Goal: Navigation & Orientation: Find specific page/section

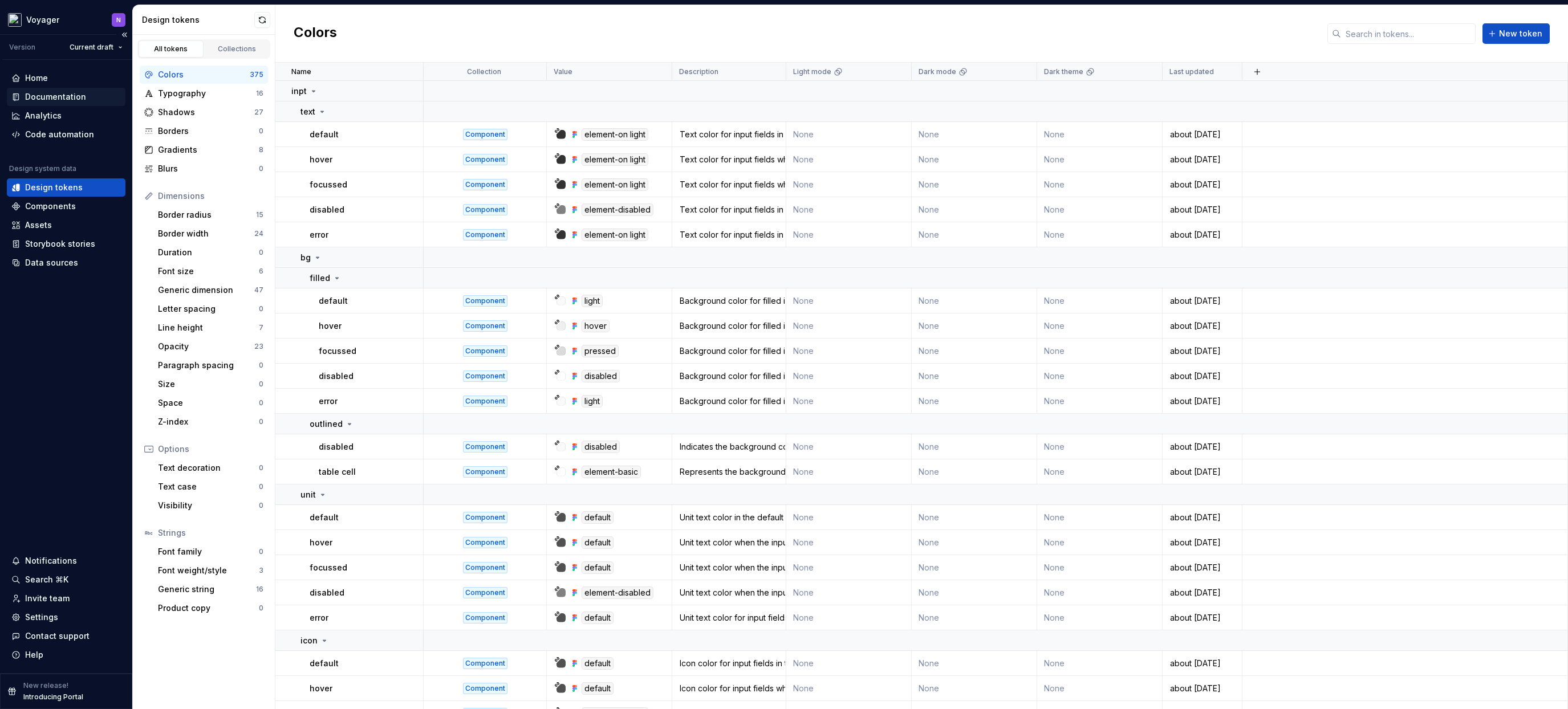
click at [53, 95] on div "Documentation" at bounding box center [55, 97] width 61 height 11
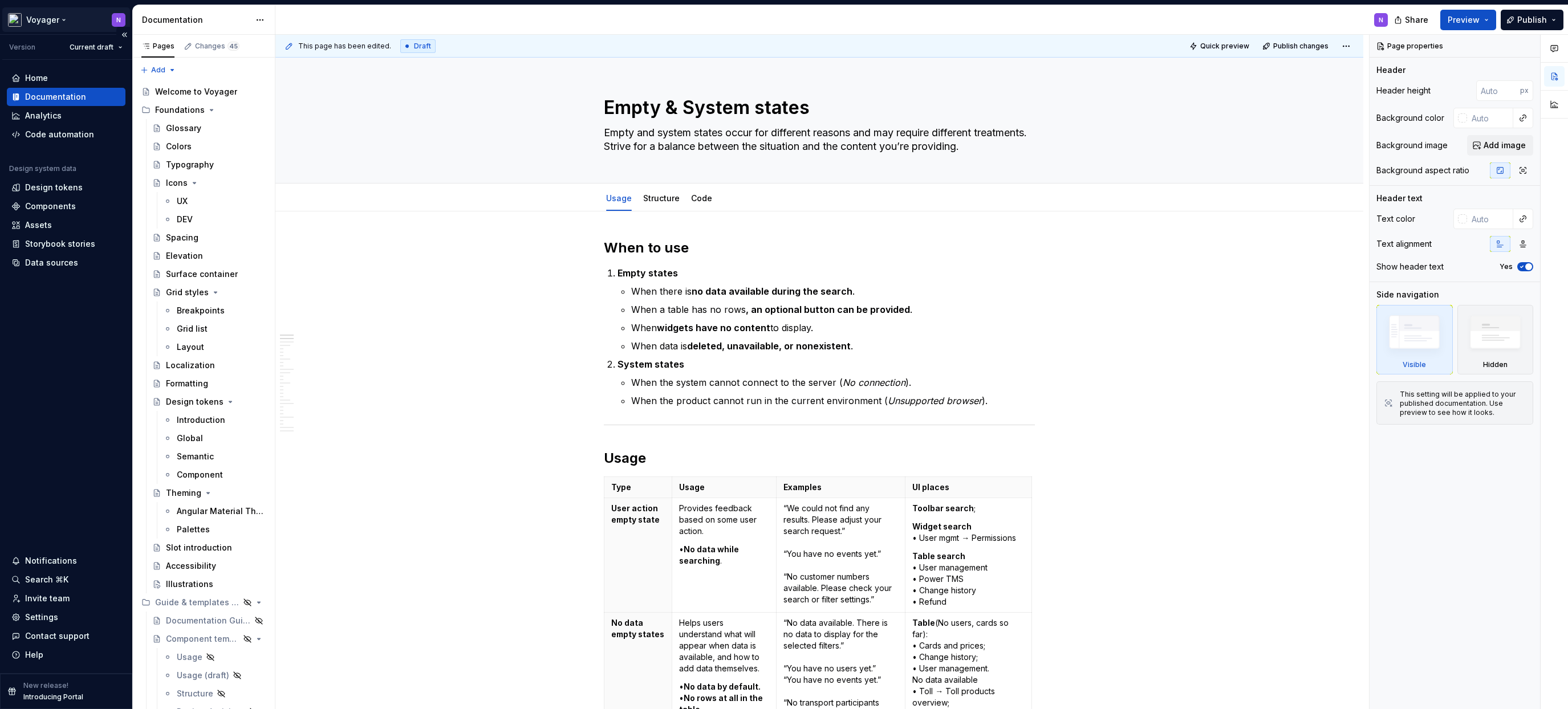
click at [35, 23] on html "Voyager N Version Current draft Home Documentation Analytics Code automation De…" at bounding box center [784, 354] width 1568 height 709
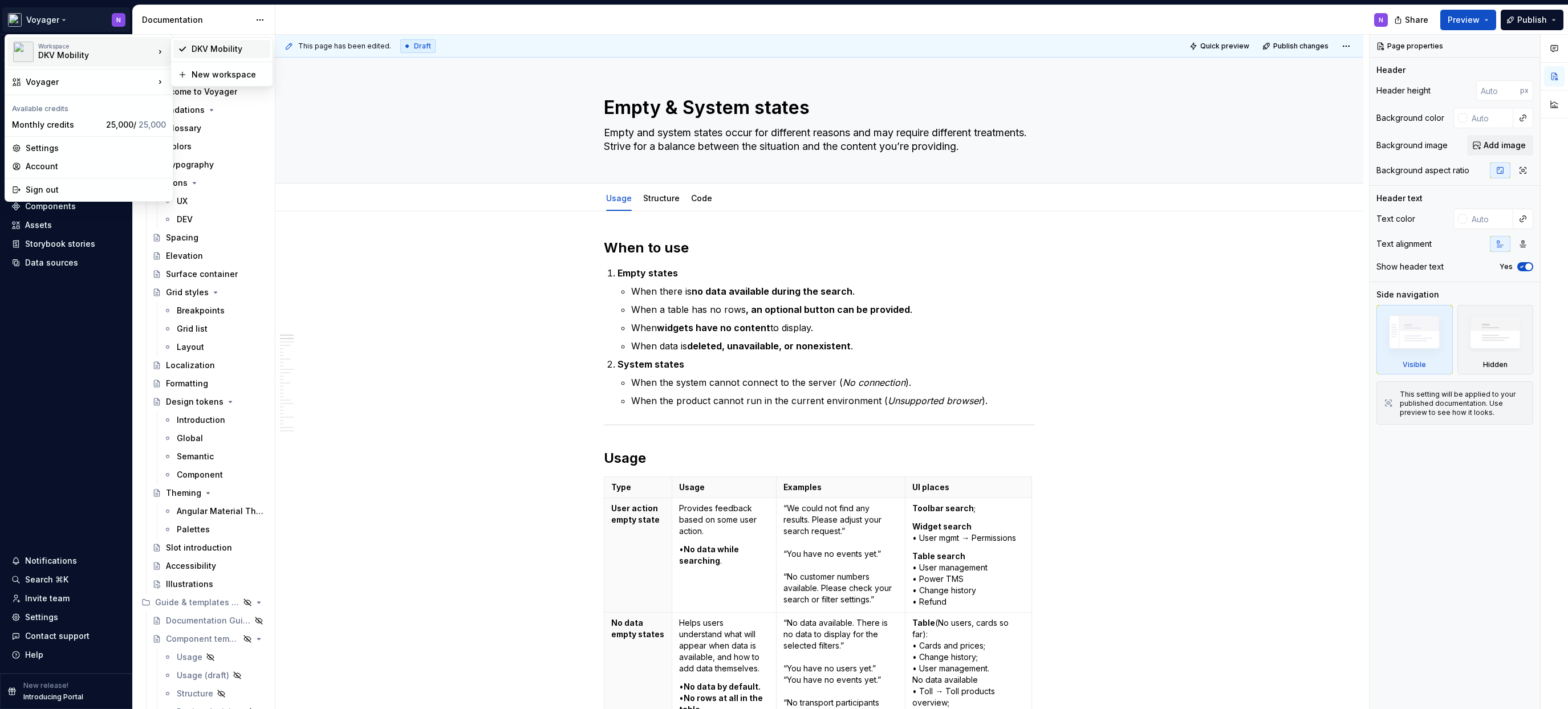
click at [248, 46] on div "DKV Mobility" at bounding box center [228, 49] width 74 height 11
click at [52, 20] on html "Voyager N Version Current draft Home Documentation Analytics Code automation De…" at bounding box center [784, 354] width 1568 height 709
click at [55, 46] on div "Workspace" at bounding box center [96, 46] width 116 height 7
click at [247, 51] on div "DKV Mobility" at bounding box center [228, 49] width 74 height 11
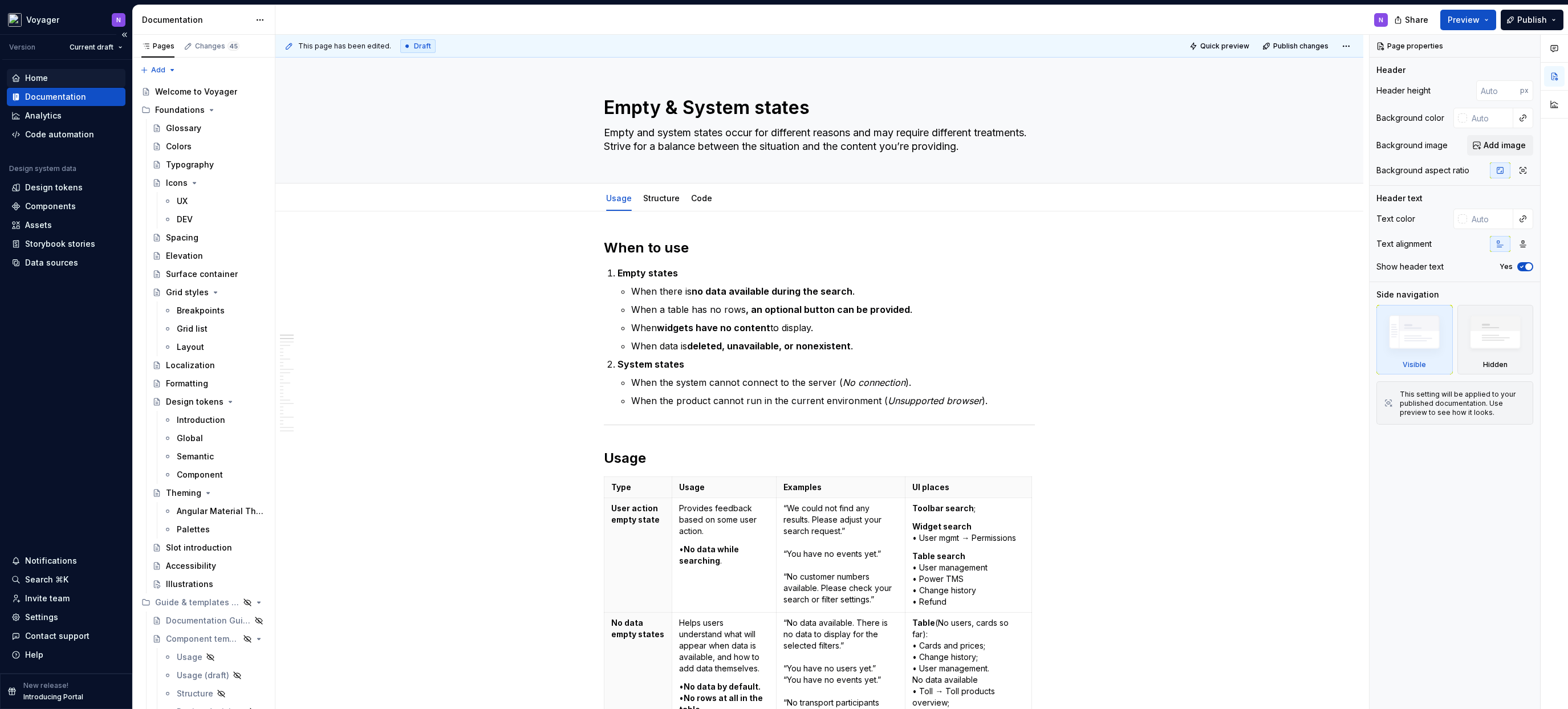
click at [35, 78] on div "Home" at bounding box center [36, 78] width 23 height 11
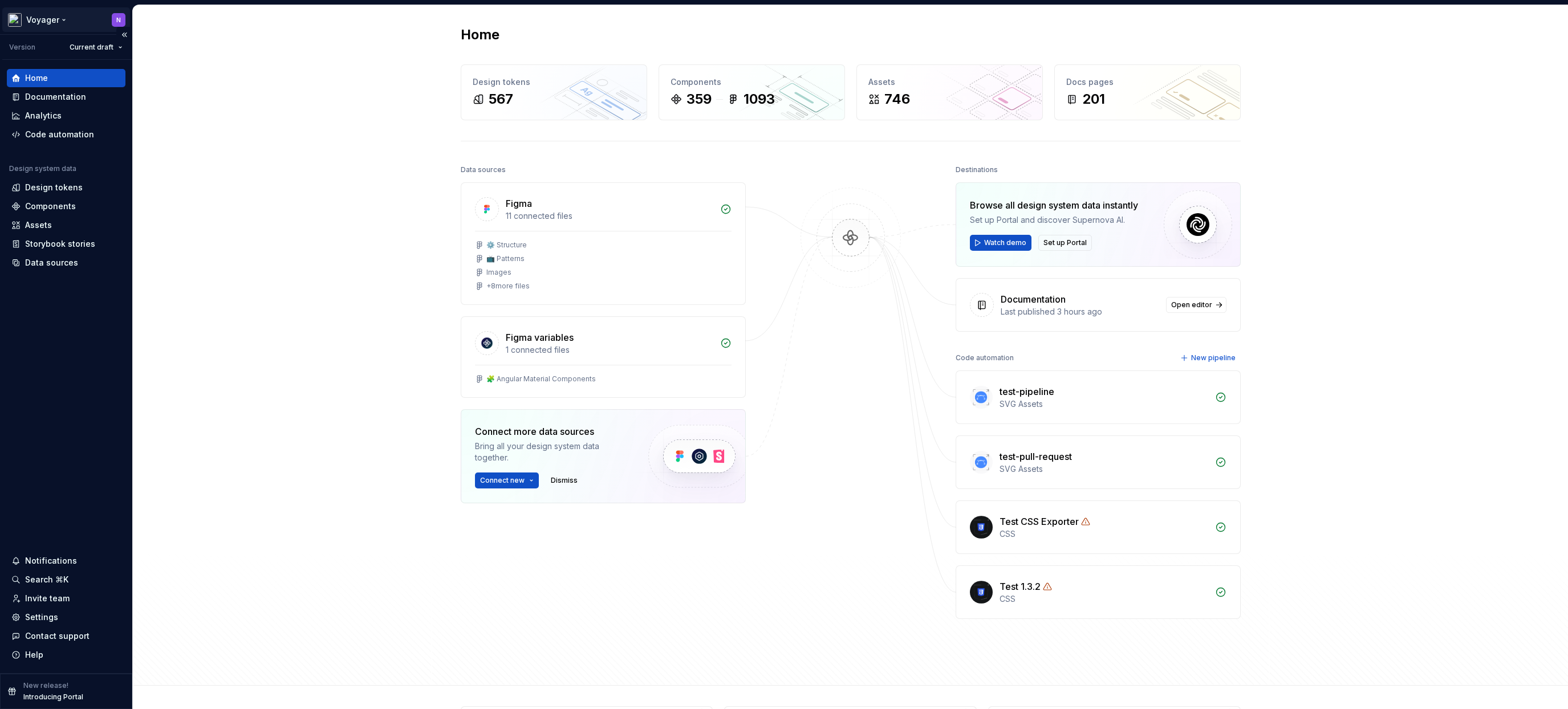
click at [48, 20] on html "Voyager N Version Current draft Home Documentation Analytics Code automation De…" at bounding box center [784, 354] width 1568 height 709
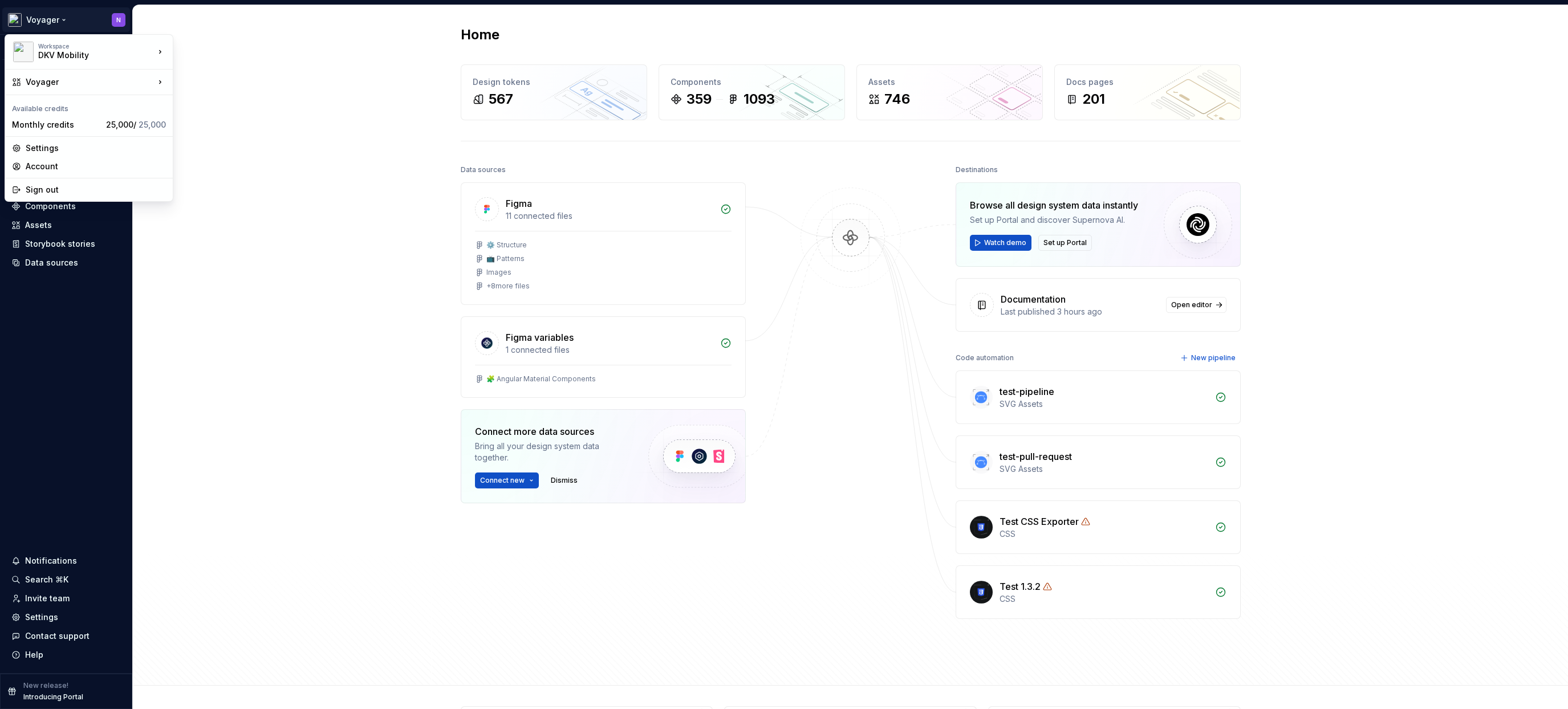
click at [59, 388] on html "Voyager N Version Current draft Home Documentation Analytics Code automation De…" at bounding box center [784, 354] width 1568 height 709
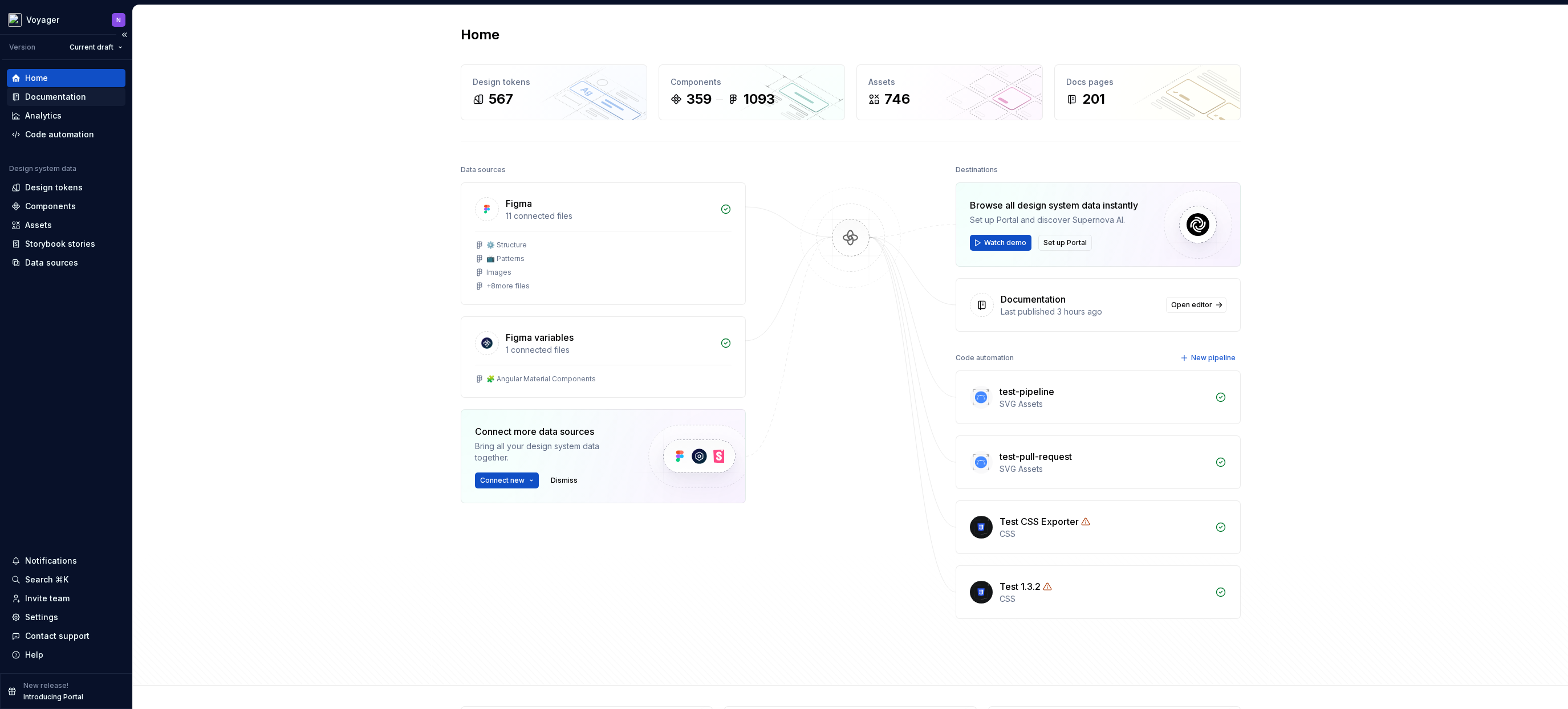
click at [56, 98] on div "Documentation" at bounding box center [55, 97] width 61 height 11
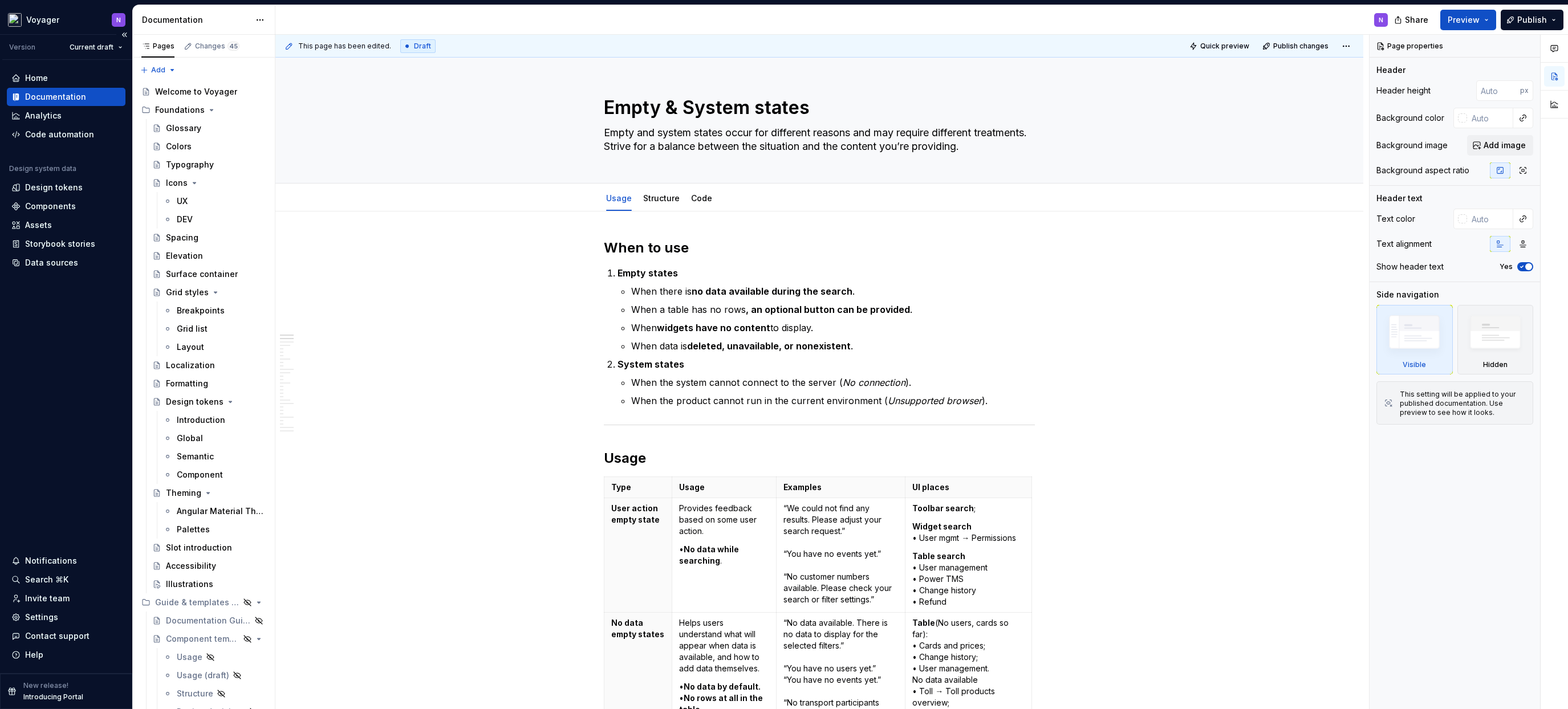
click at [64, 330] on div "Home Documentation Analytics Code automation Design system data Design tokens C…" at bounding box center [66, 367] width 132 height 613
click at [64, 189] on div "Design tokens" at bounding box center [54, 187] width 57 height 11
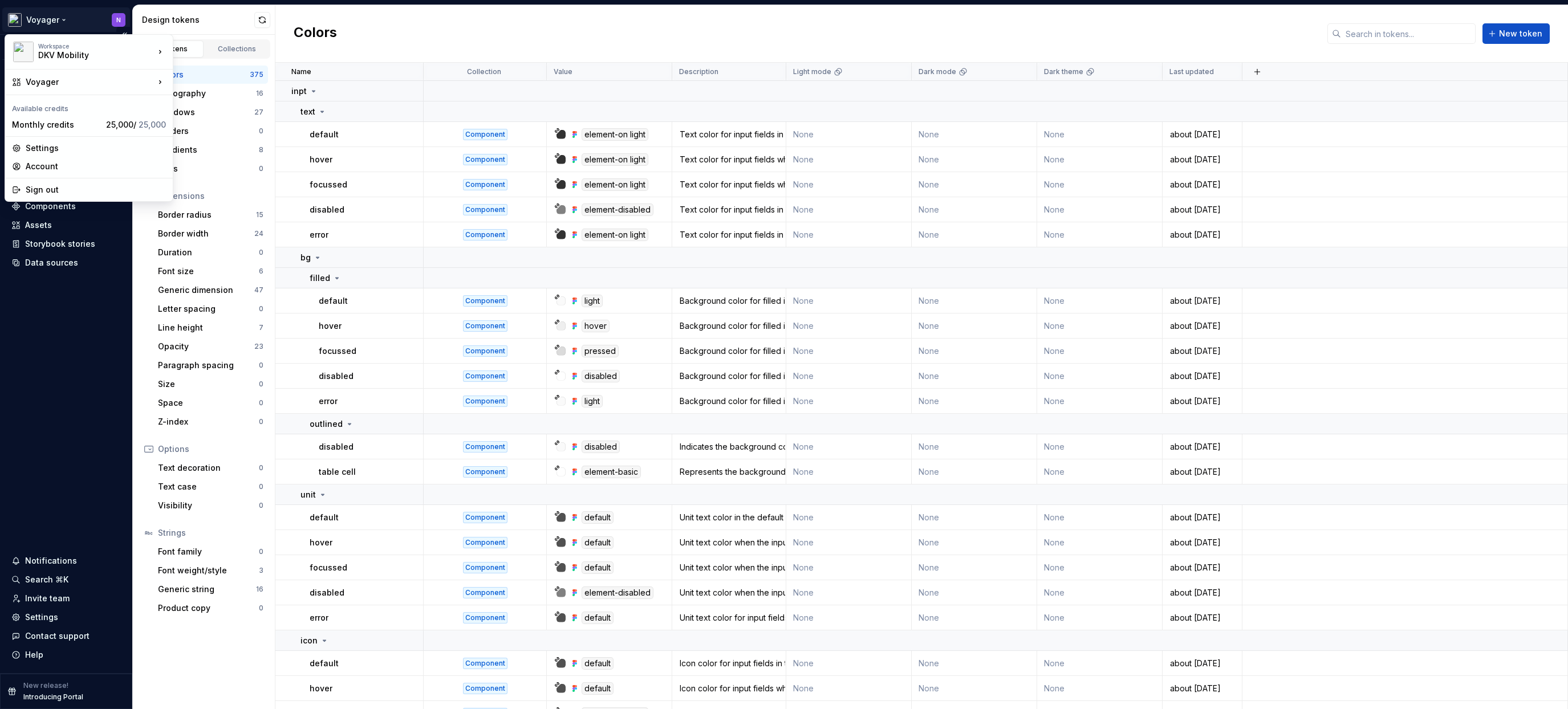
click at [38, 17] on html "Voyager N Version Current draft Home Documentation Analytics Code automation De…" at bounding box center [784, 354] width 1568 height 709
click at [54, 370] on html "Voyager N Version Current draft Home Documentation Analytics Code automation De…" at bounding box center [784, 354] width 1568 height 709
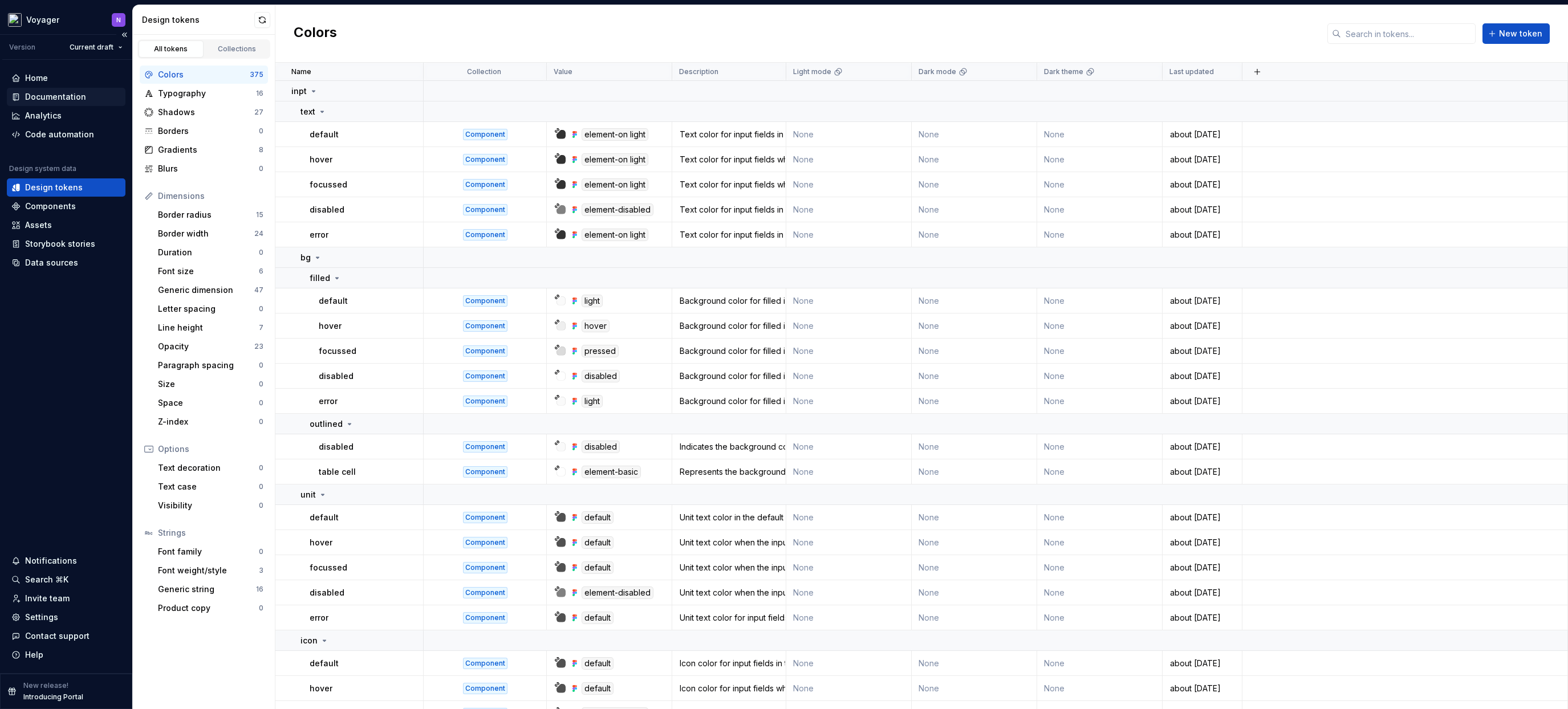
click at [45, 98] on div "Documentation" at bounding box center [55, 97] width 61 height 11
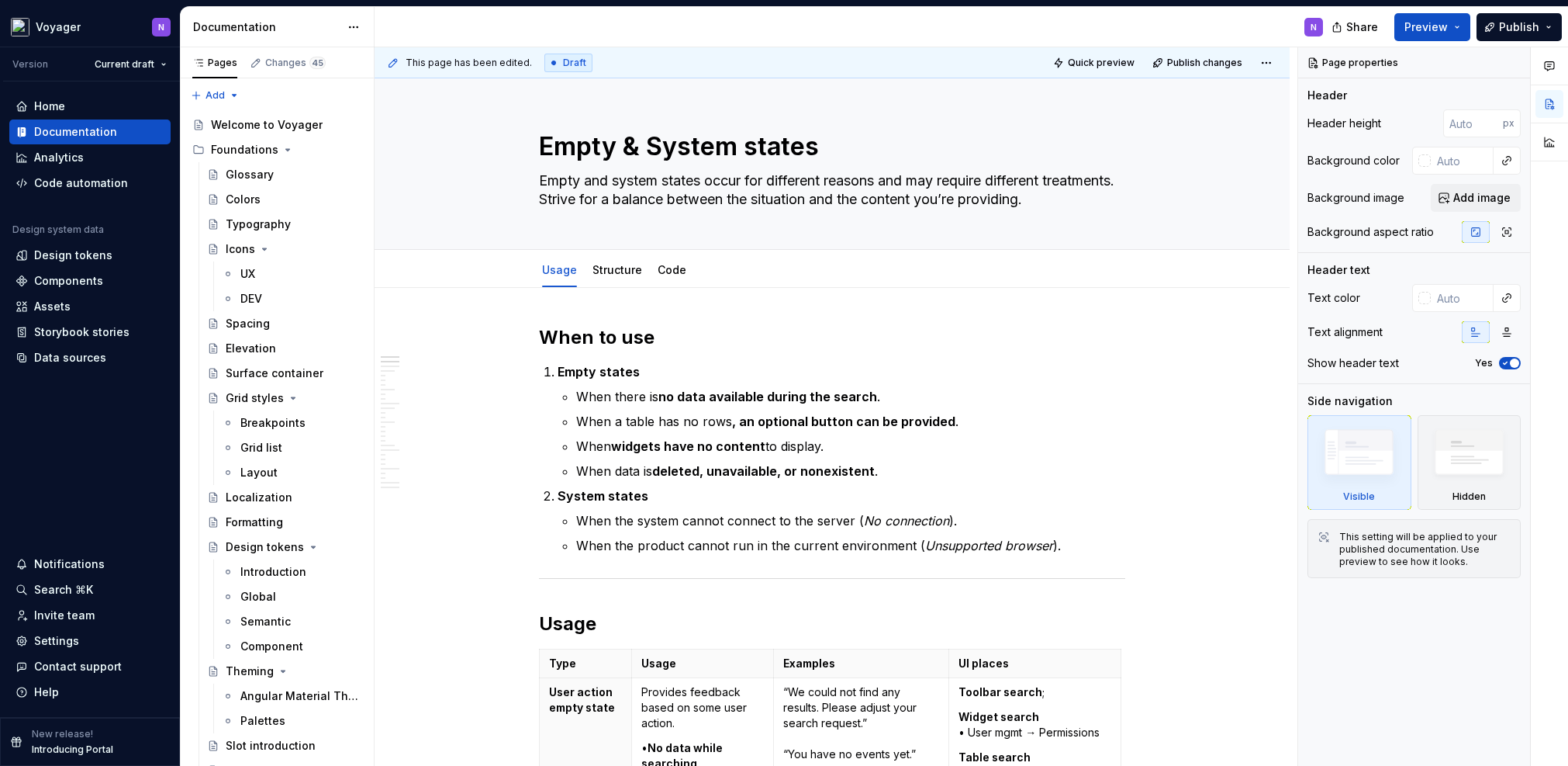
type textarea "*"
click at [1352, 18] on button "Share" at bounding box center [1356, 27] width 65 height 28
click at [850, 34] on div "N" at bounding box center [854, 27] width 961 height 40
click at [85, 99] on div "Home" at bounding box center [89, 106] width 149 height 15
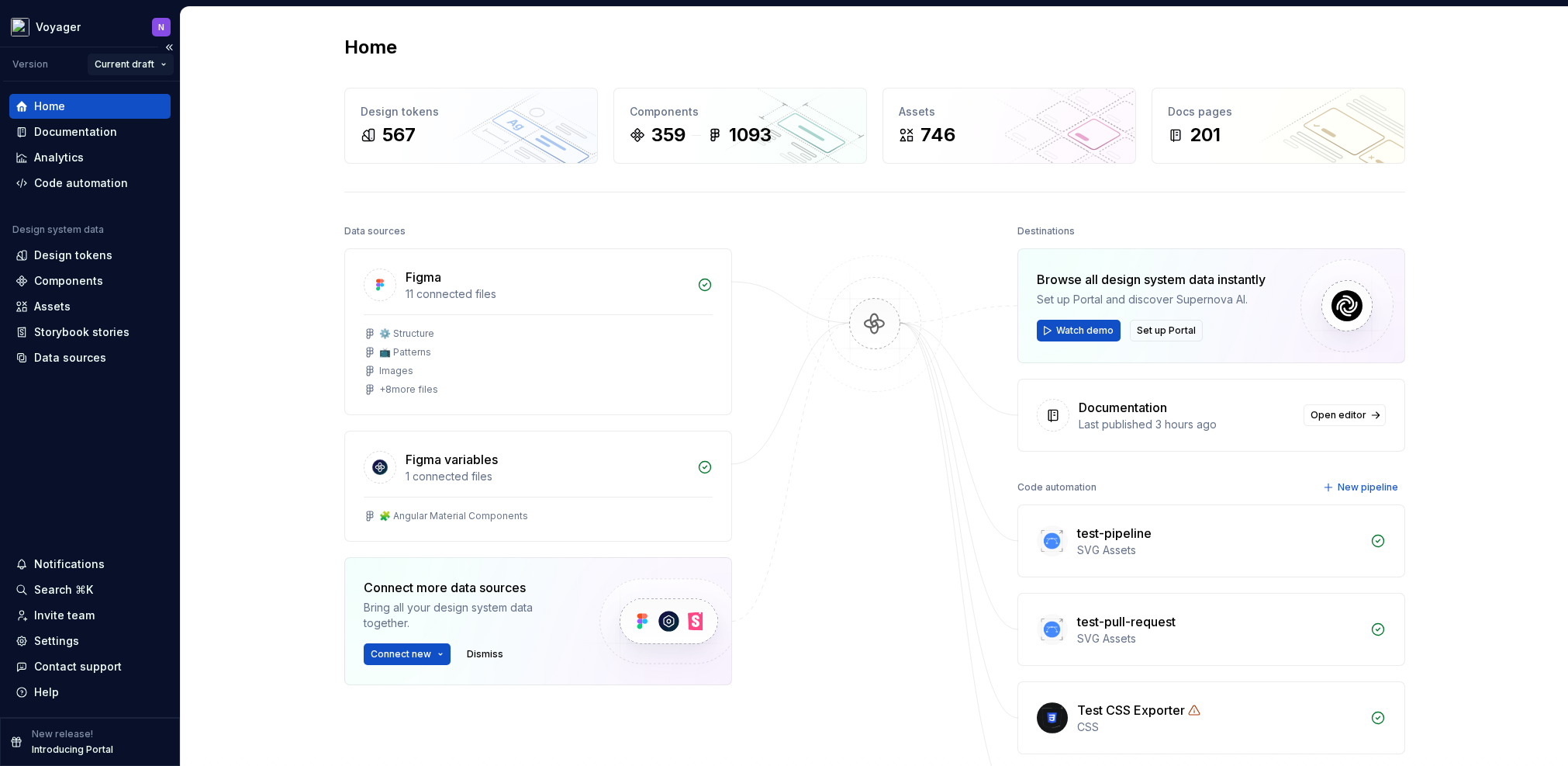
click at [152, 66] on html "Voyager N Version Current draft Home Documentation Analytics Code automation De…" at bounding box center [784, 383] width 1568 height 766
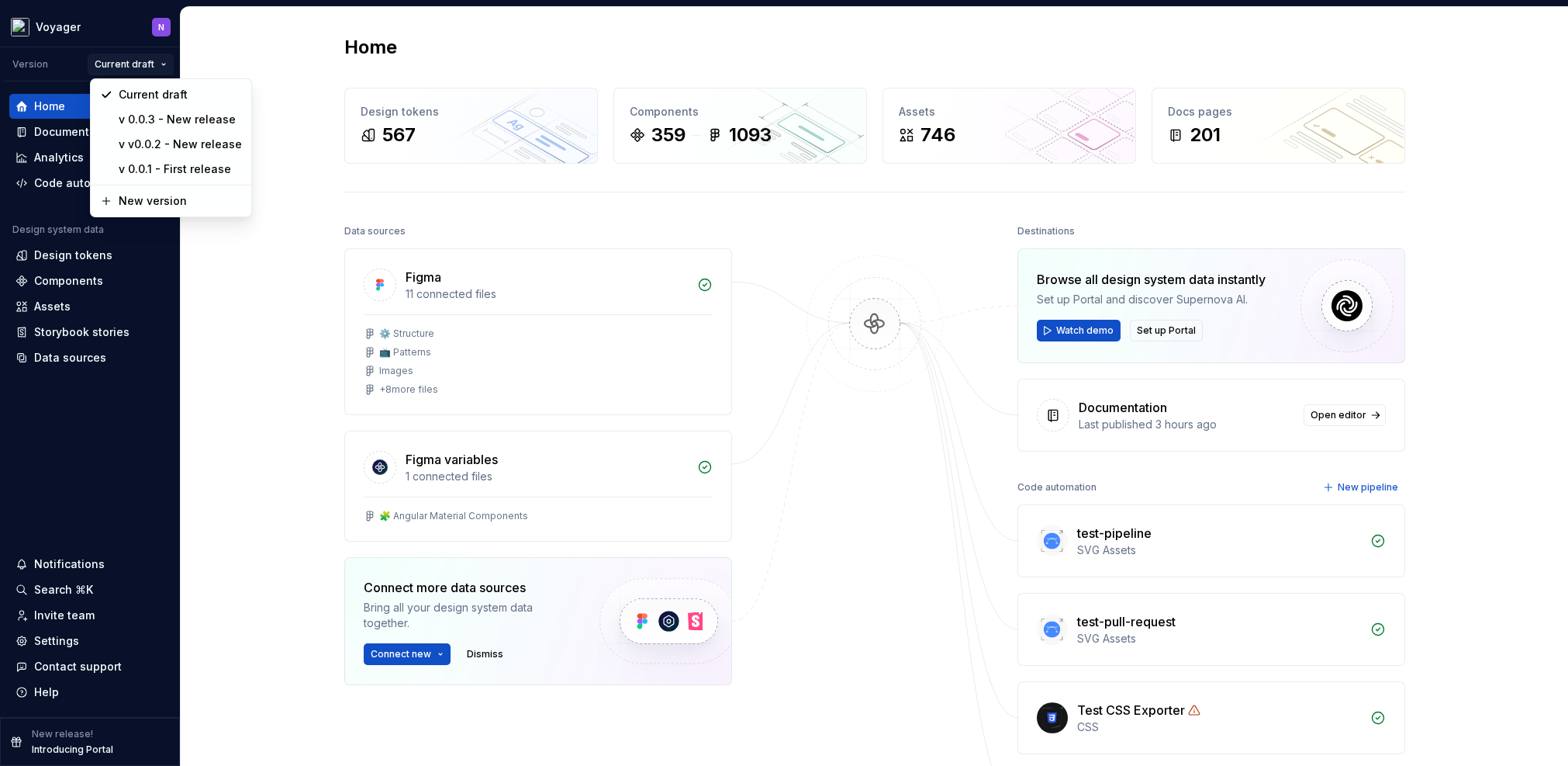
click at [53, 57] on html "Voyager N Version Current draft Home Documentation Analytics Code automation De…" at bounding box center [784, 383] width 1568 height 766
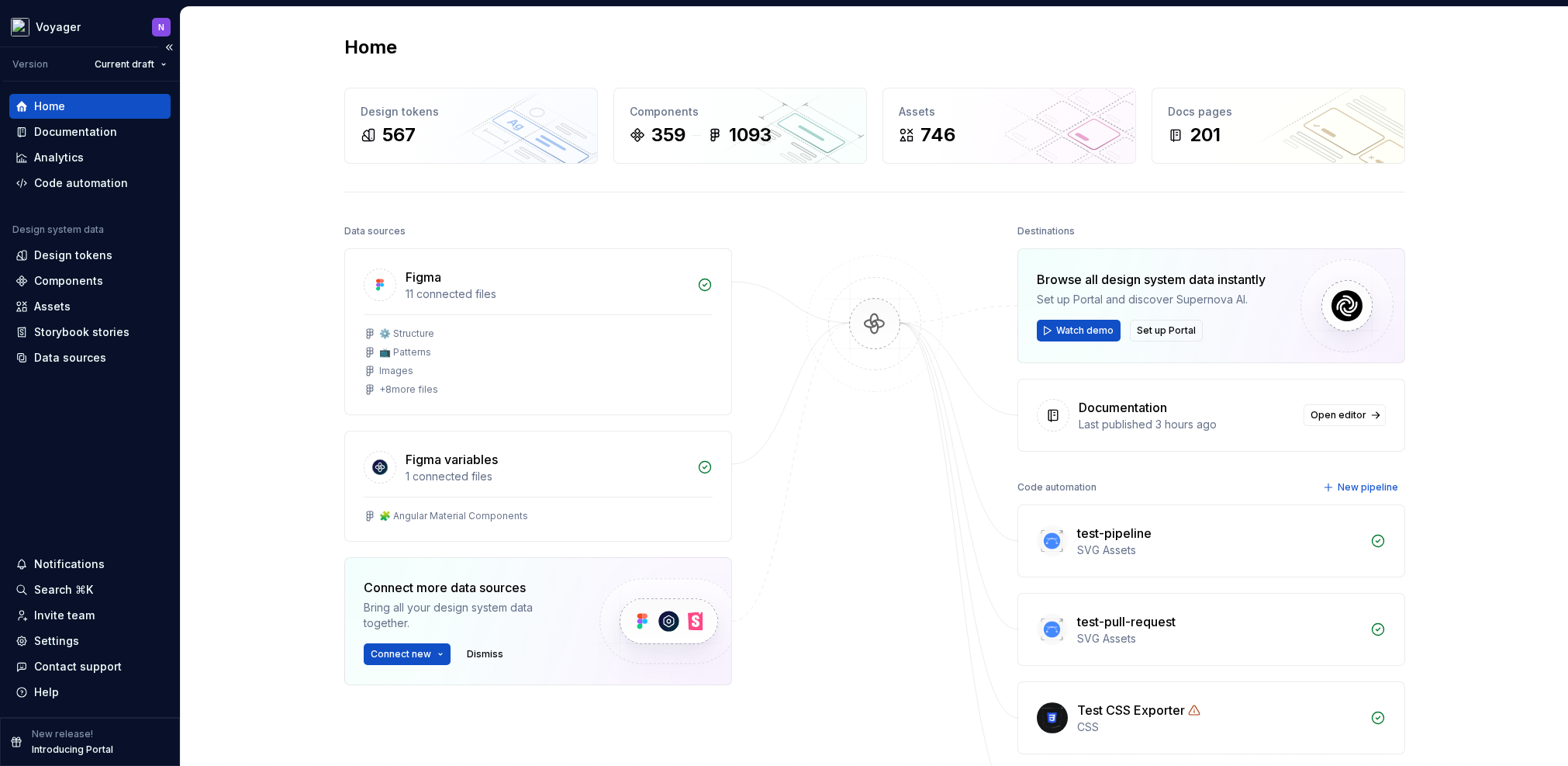
click at [43, 65] on div "Version" at bounding box center [30, 64] width 36 height 12
click at [726, 46] on div "Home" at bounding box center [874, 48] width 1061 height 25
click at [77, 615] on div "Invite team" at bounding box center [65, 615] width 61 height 15
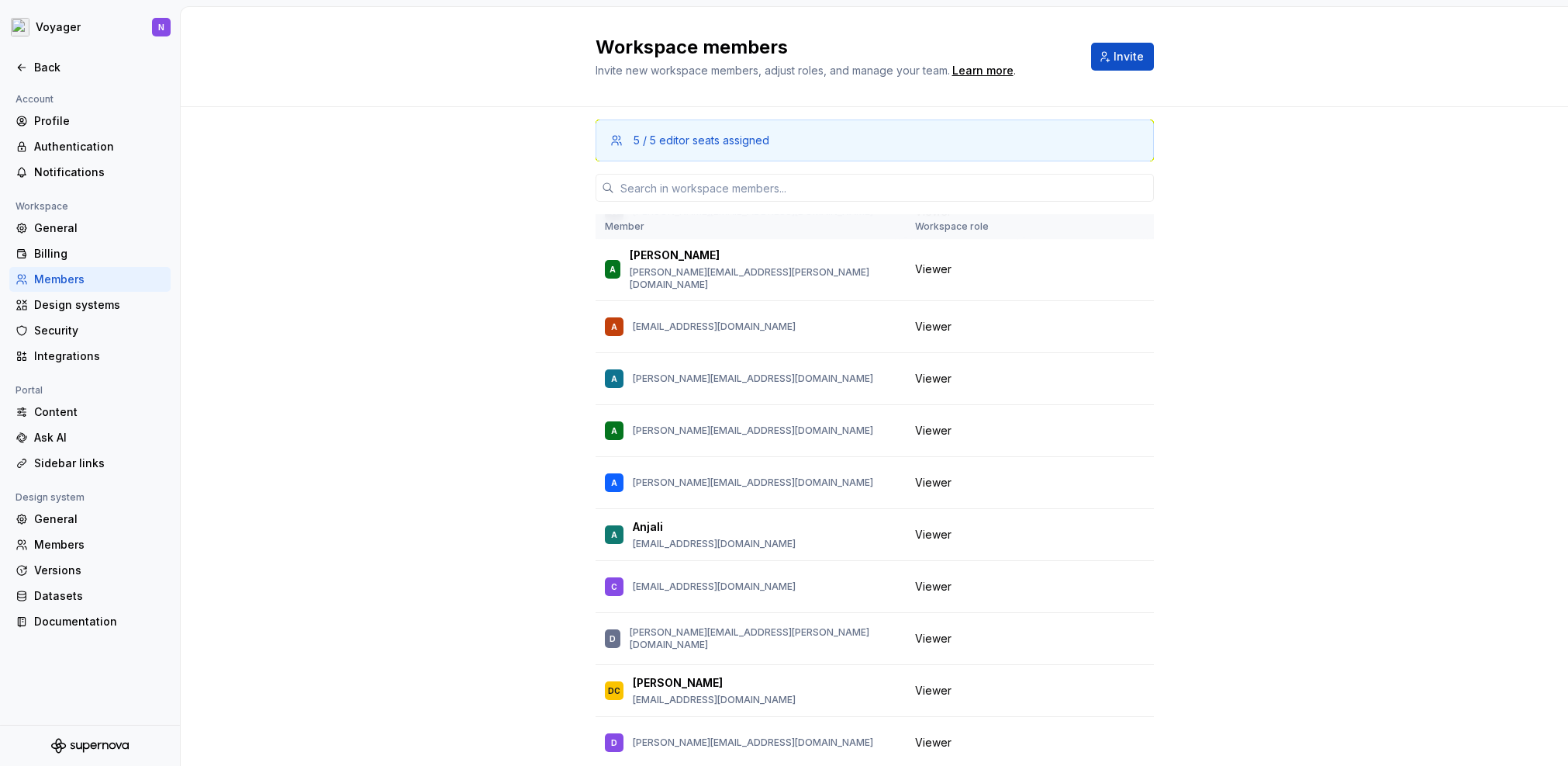
scroll to position [322, 0]
click at [82, 307] on div "Design systems" at bounding box center [99, 305] width 130 height 15
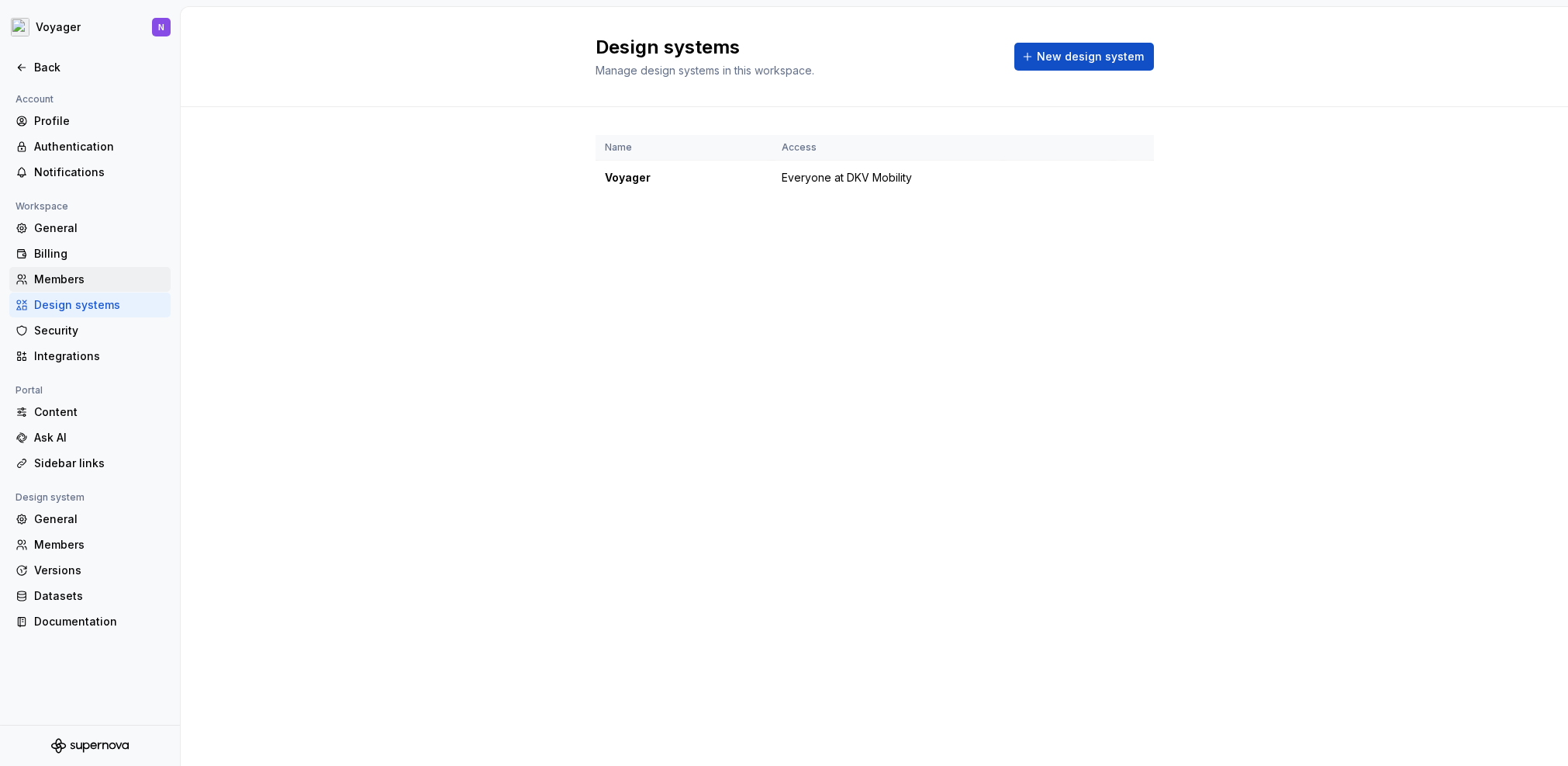
click at [66, 276] on div "Members" at bounding box center [99, 279] width 130 height 15
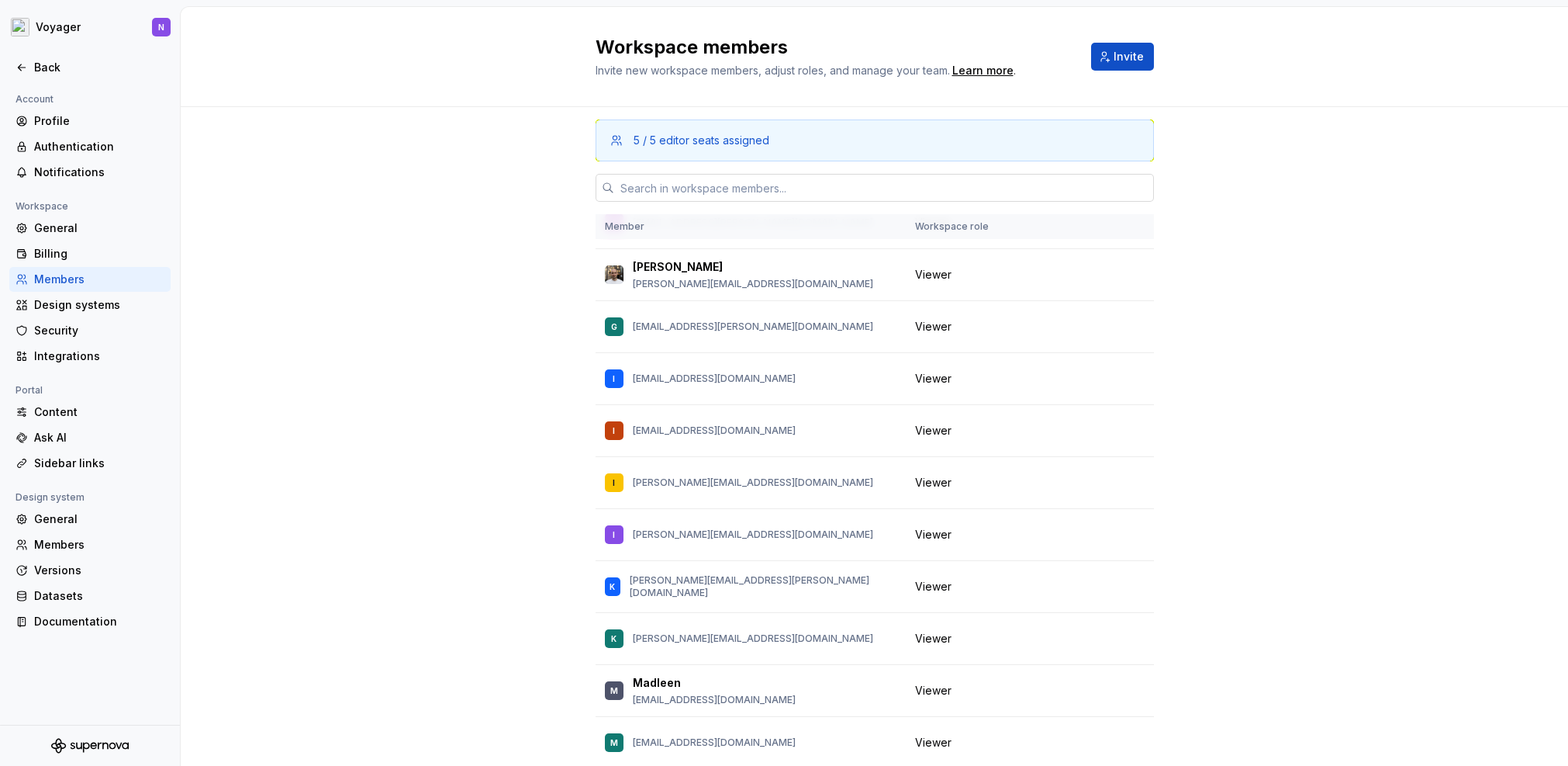
scroll to position [900, 0]
click at [769, 188] on input "text" at bounding box center [884, 187] width 540 height 28
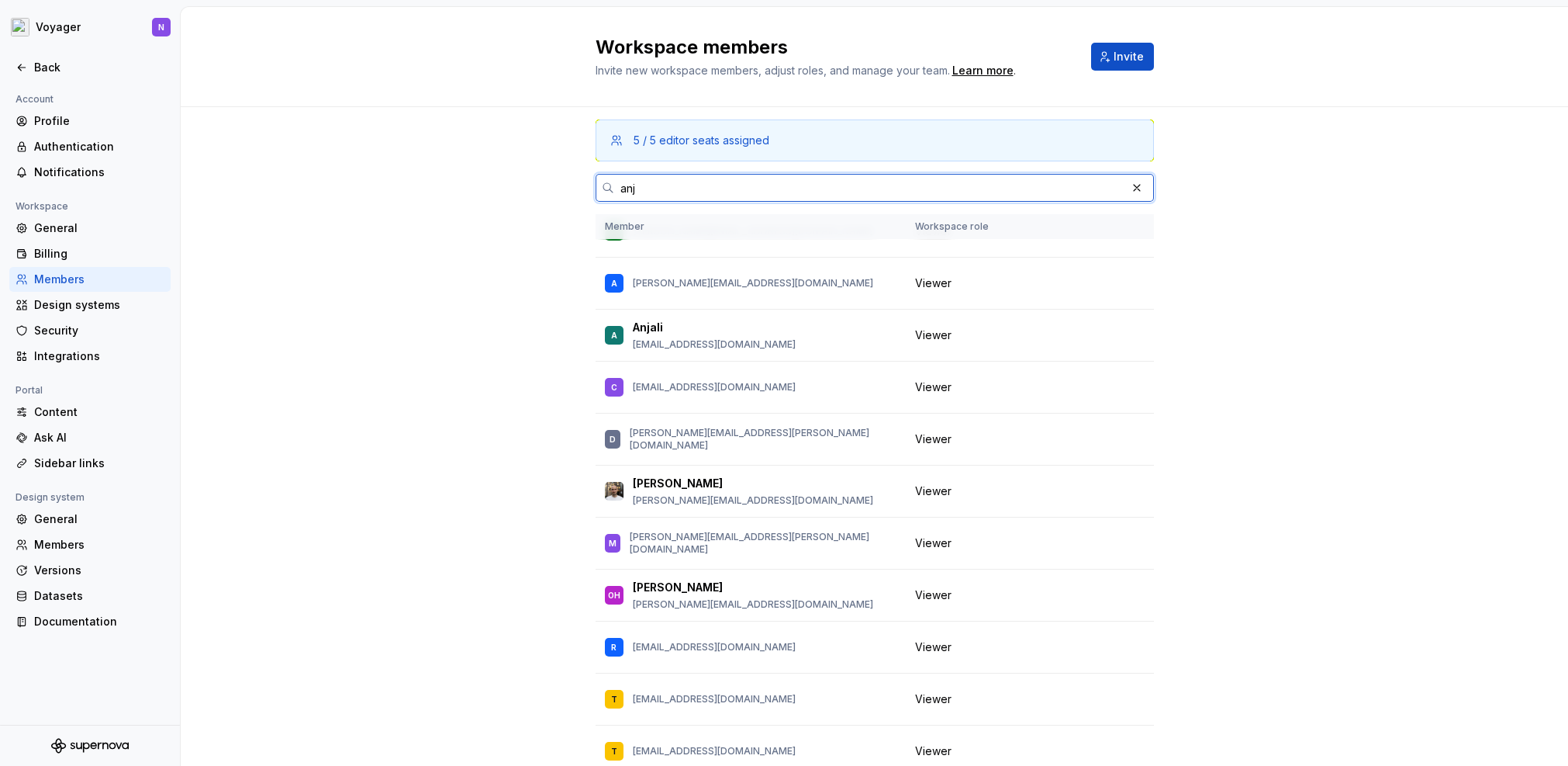
scroll to position [0, 0]
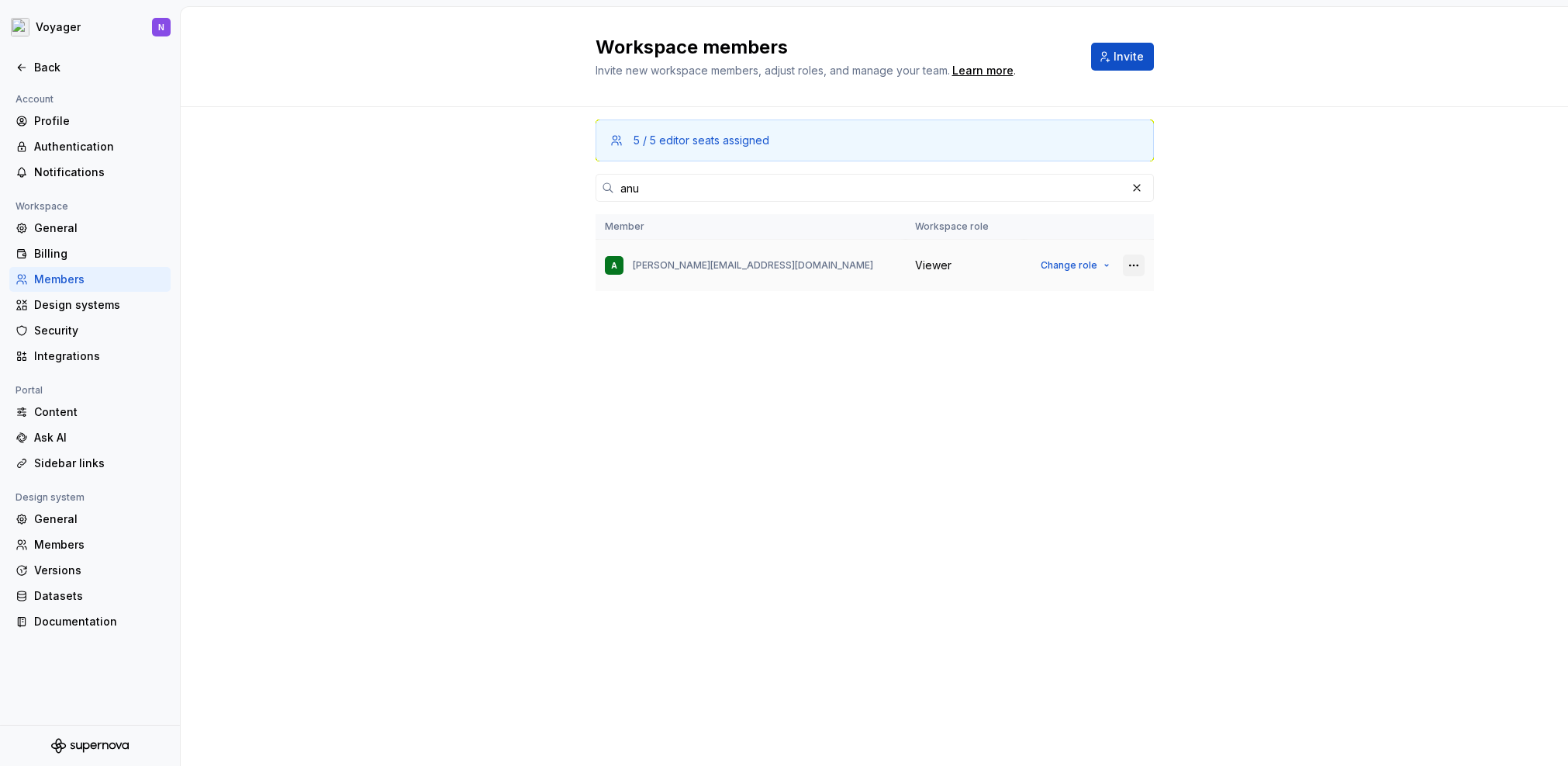
click at [1134, 264] on button "button" at bounding box center [1134, 265] width 22 height 22
click at [1271, 260] on div "5 / 5 editor seats assigned anu Member Workspace role A [PERSON_NAME][EMAIL_ADD…" at bounding box center [874, 436] width 1387 height 659
click at [664, 186] on input "anu" at bounding box center [870, 187] width 512 height 28
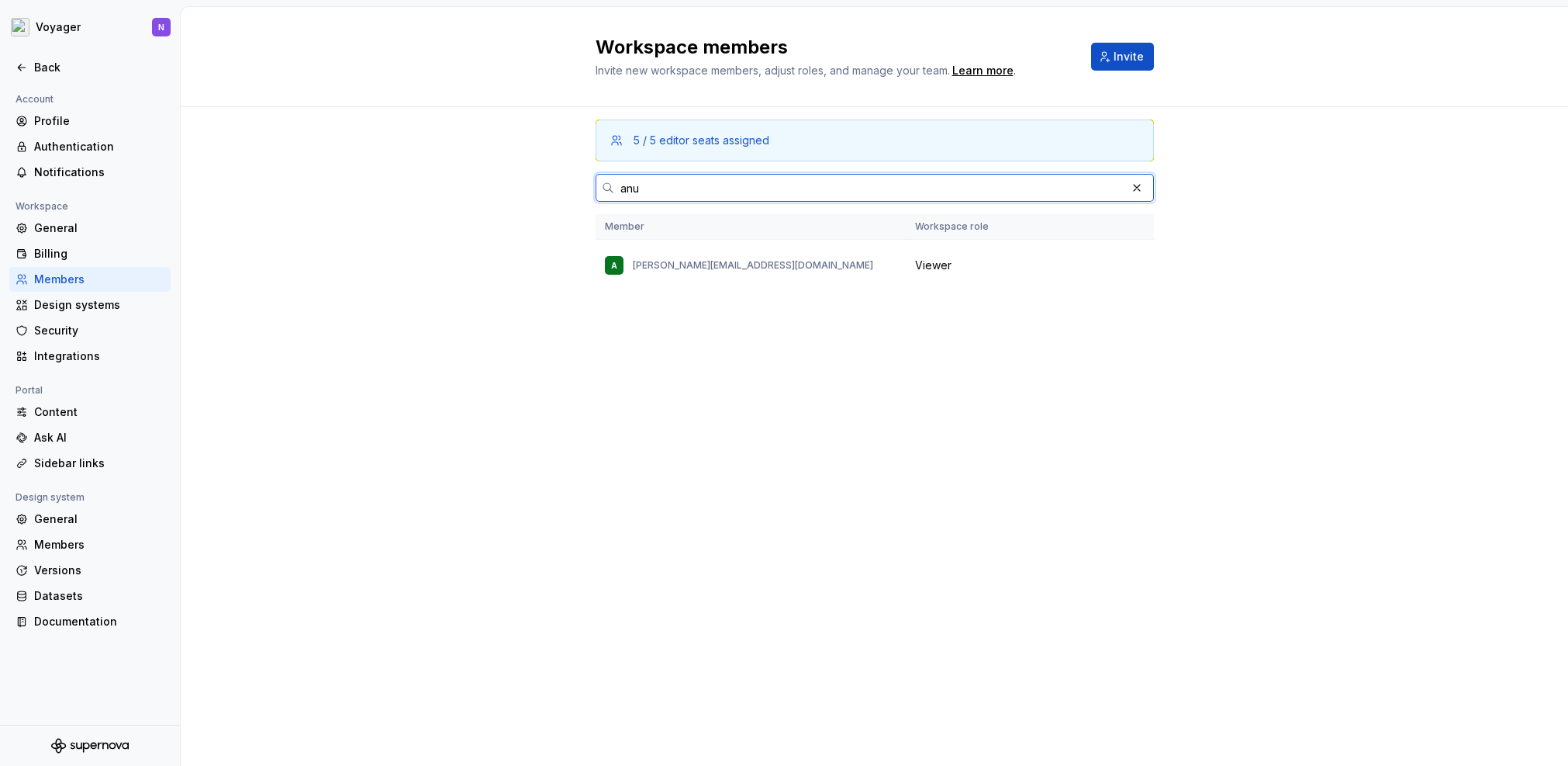
click at [664, 186] on input "anu" at bounding box center [870, 187] width 512 height 28
type input "ya"
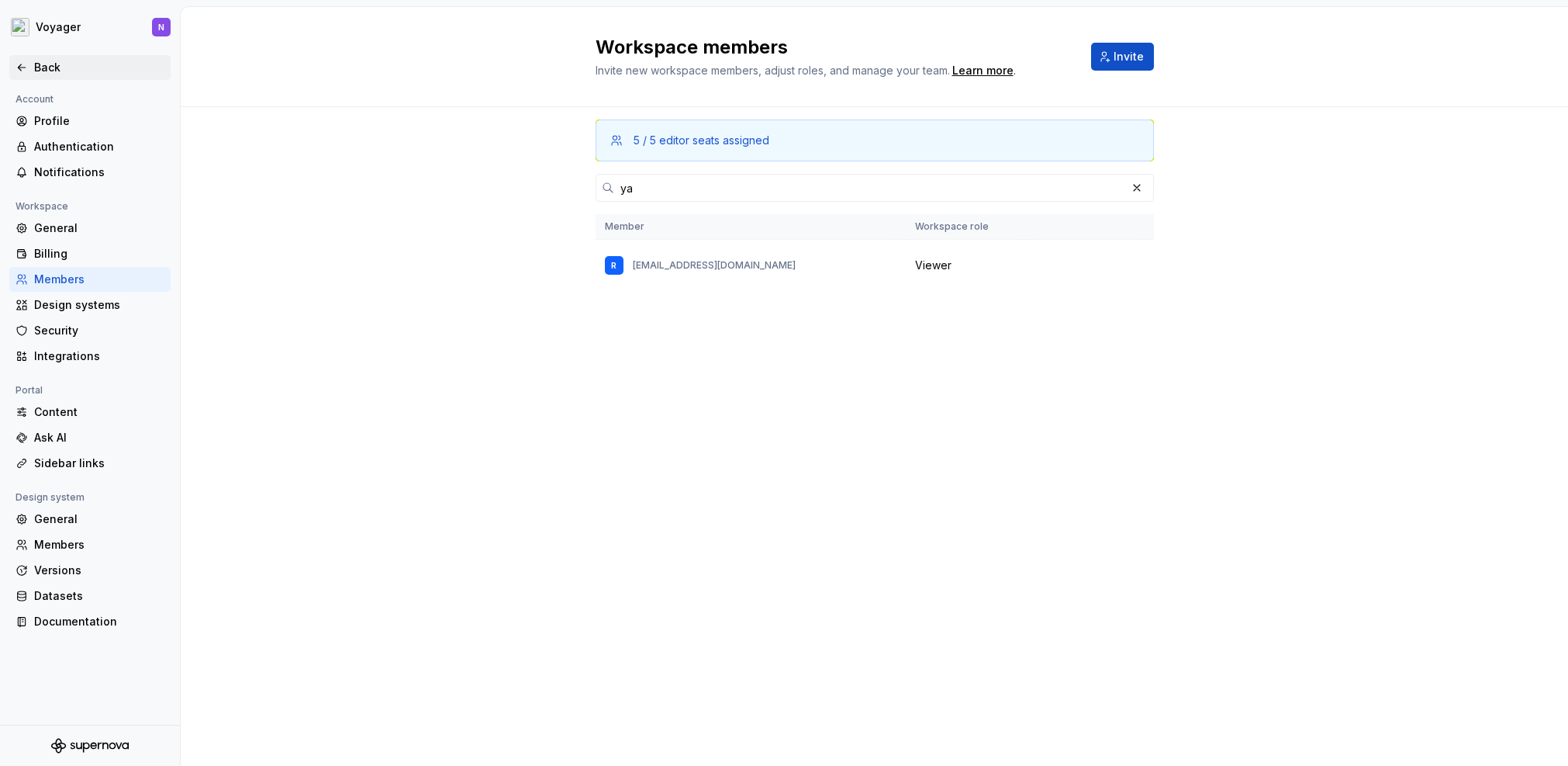
click at [49, 71] on div "Back" at bounding box center [99, 67] width 130 height 15
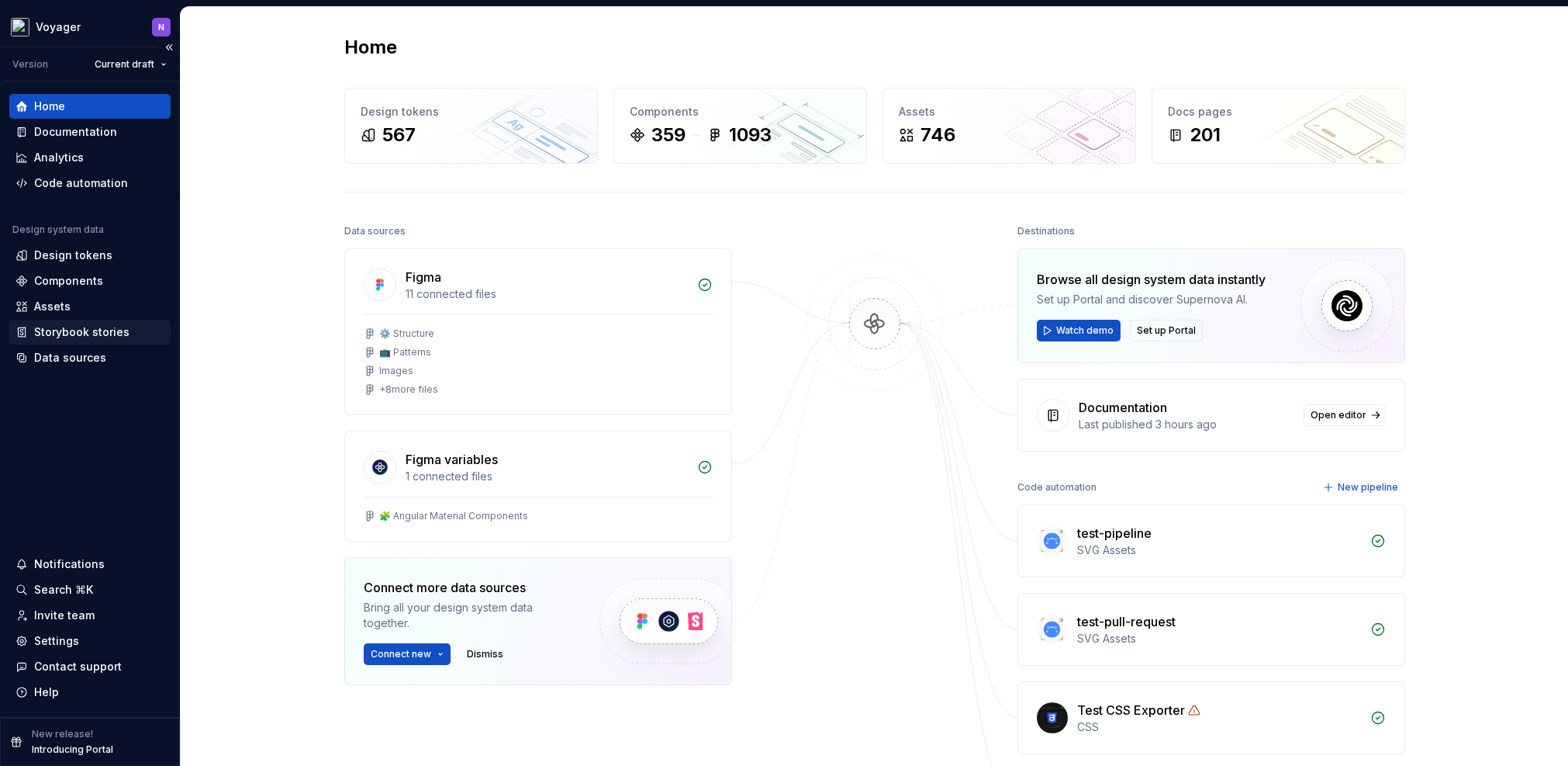
click at [60, 335] on div "Storybook stories" at bounding box center [82, 332] width 95 height 15
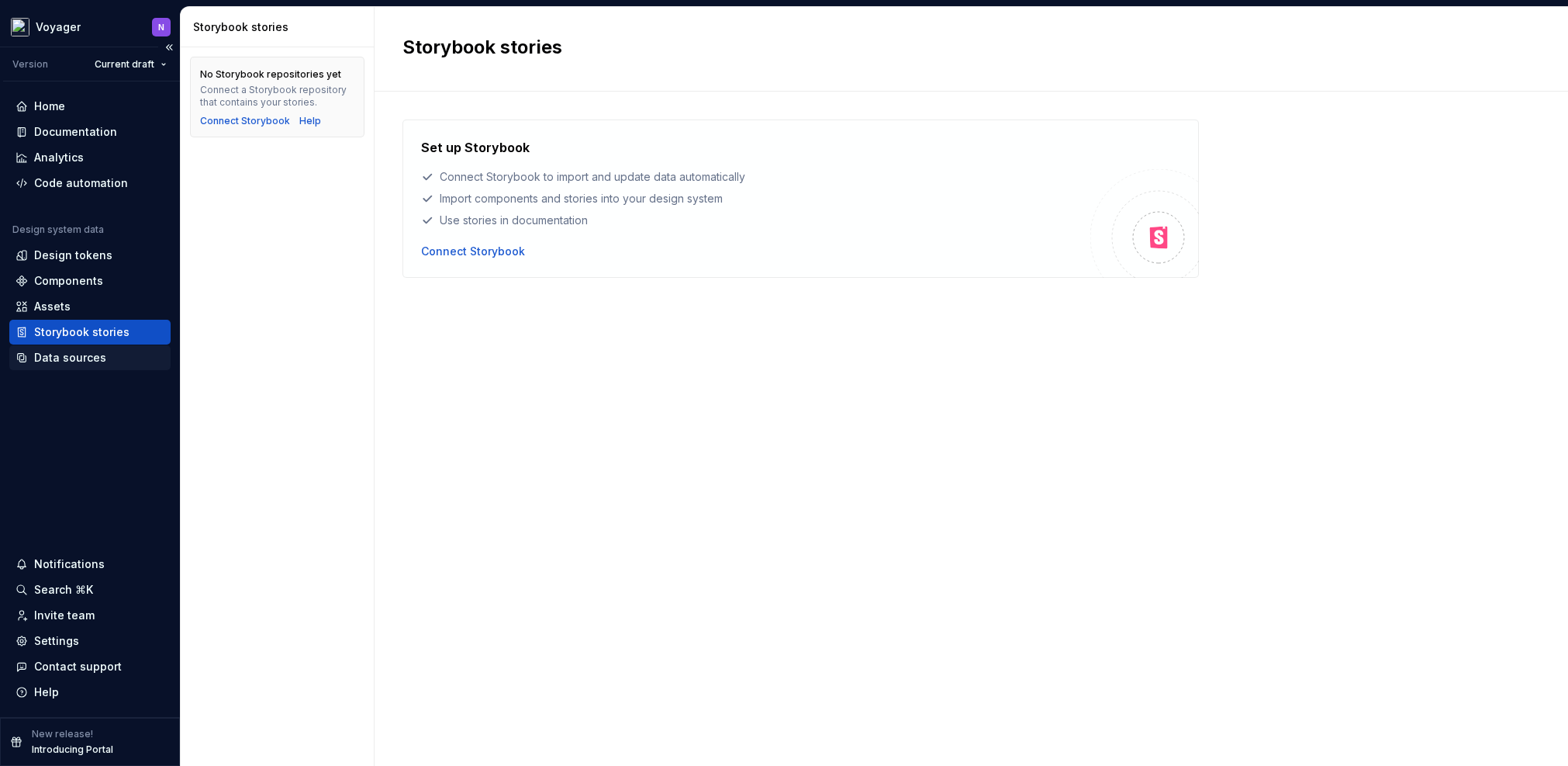
click at [68, 353] on div "Data sources" at bounding box center [70, 357] width 72 height 15
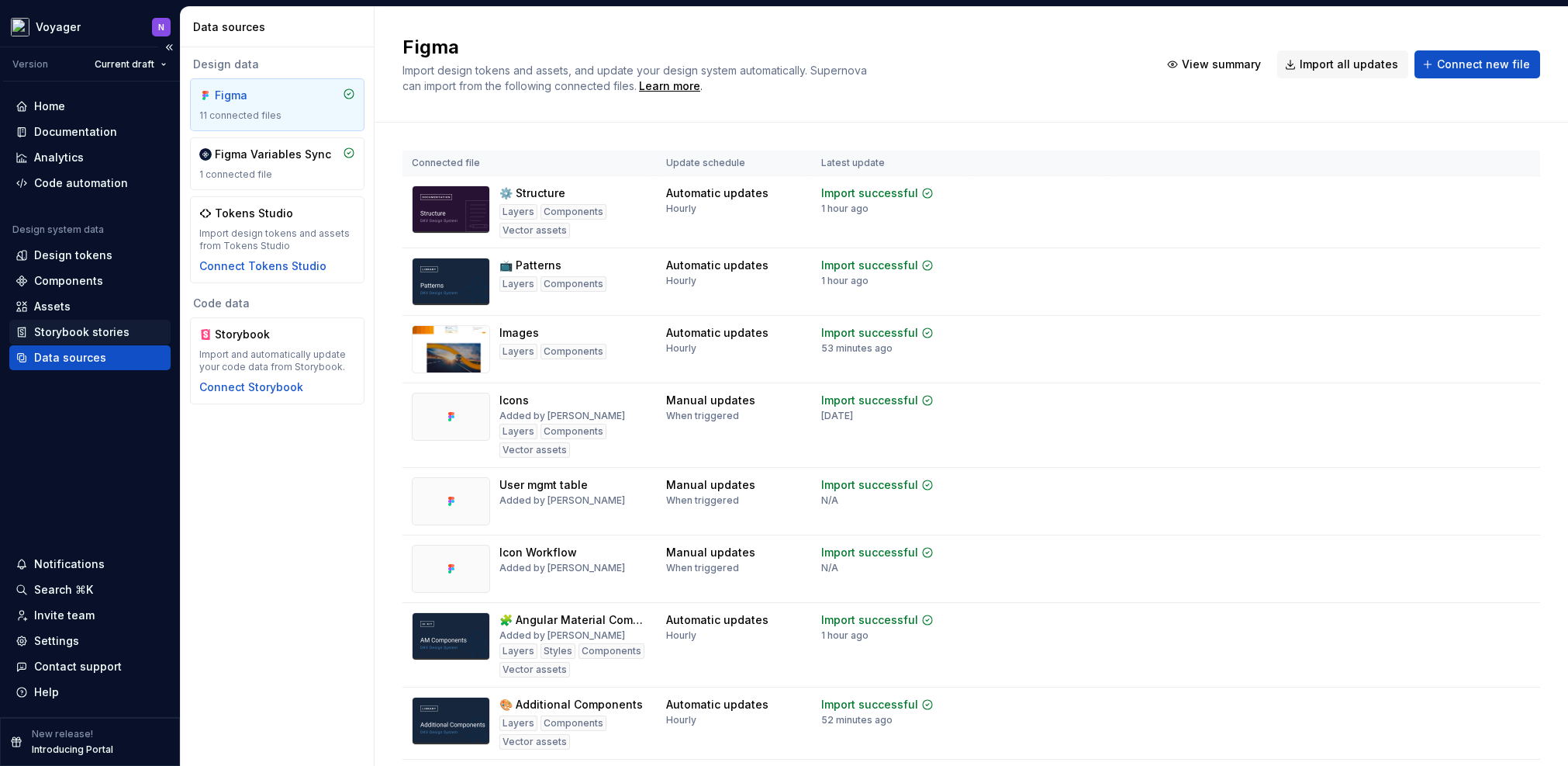
click at [81, 330] on div "Storybook stories" at bounding box center [82, 332] width 95 height 15
